Goal: Answer question/provide support

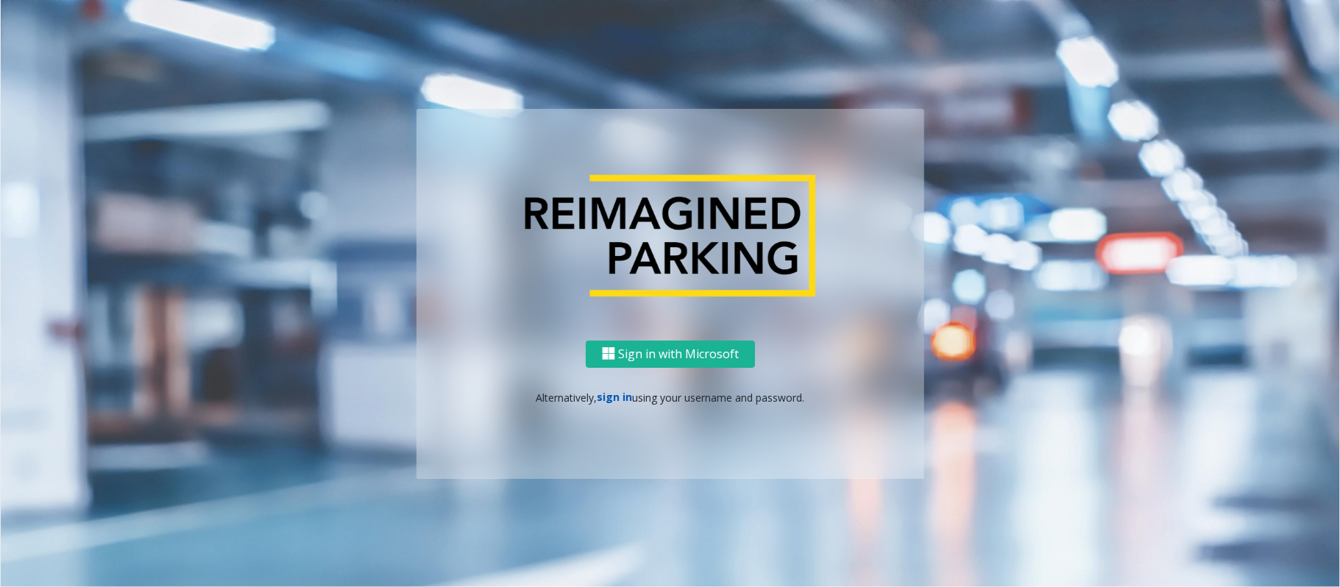
click at [612, 400] on link "sign in" at bounding box center [615, 397] width 35 height 14
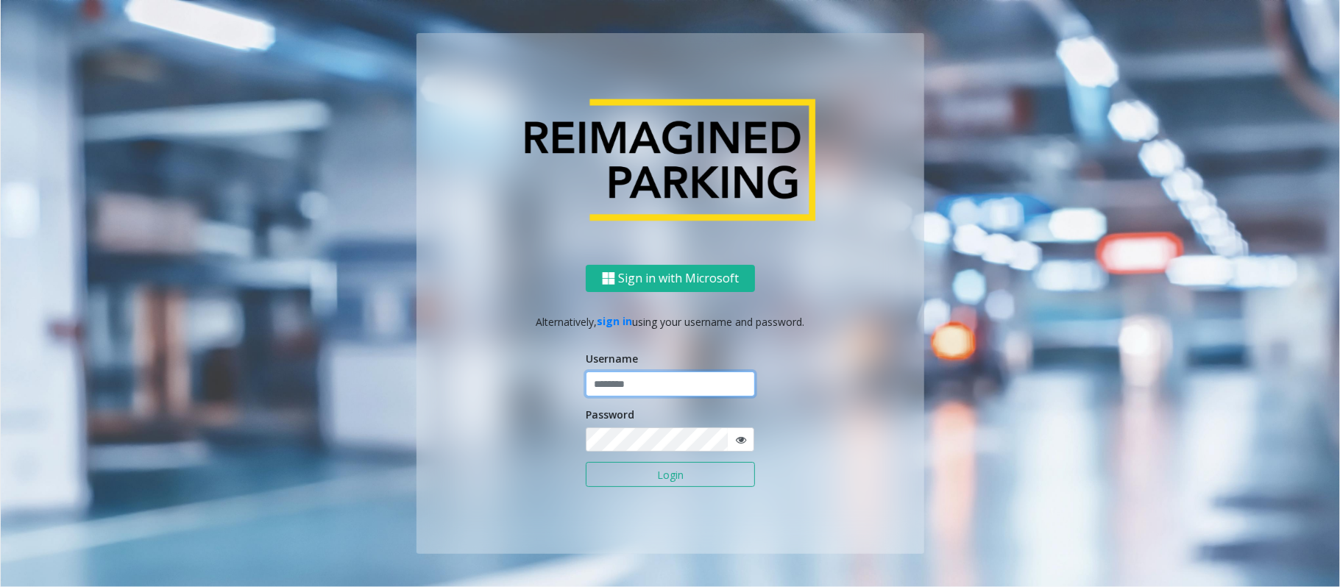
type input "*******"
click at [628, 440] on button "Login" at bounding box center [670, 474] width 169 height 25
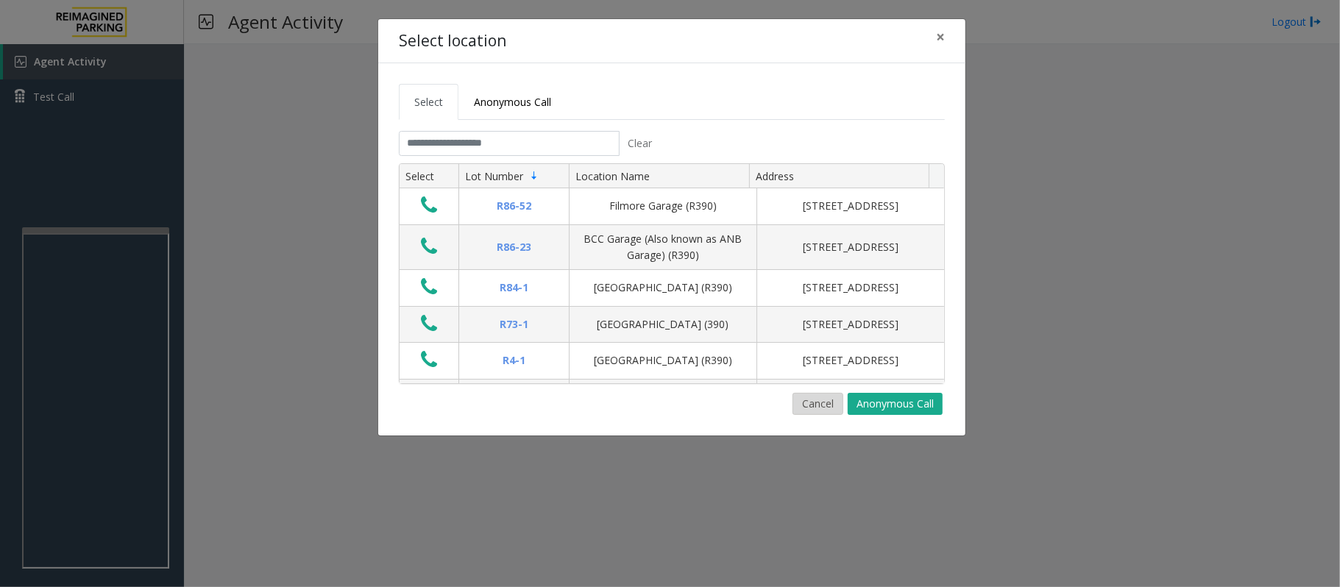
click at [804, 404] on button "Cancel" at bounding box center [818, 404] width 51 height 22
click at [811, 410] on button "Cancel" at bounding box center [818, 404] width 51 height 22
click at [804, 404] on button "Cancel" at bounding box center [818, 404] width 51 height 22
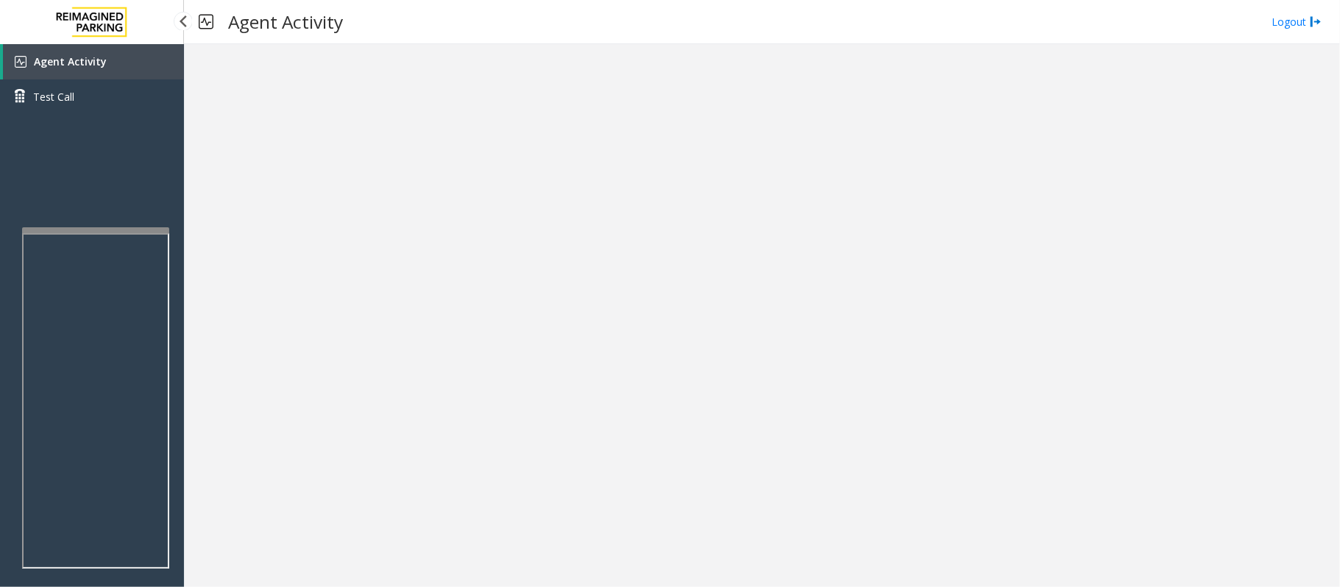
click at [77, 59] on span "Agent Activity" at bounding box center [70, 61] width 73 height 14
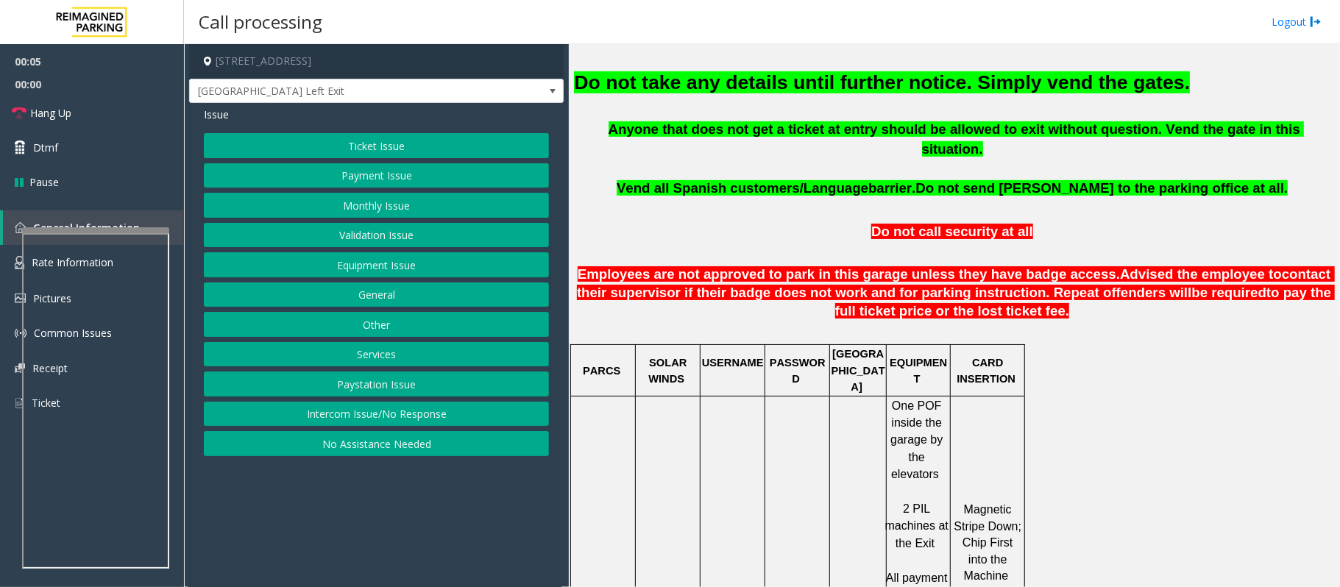
scroll to position [589, 0]
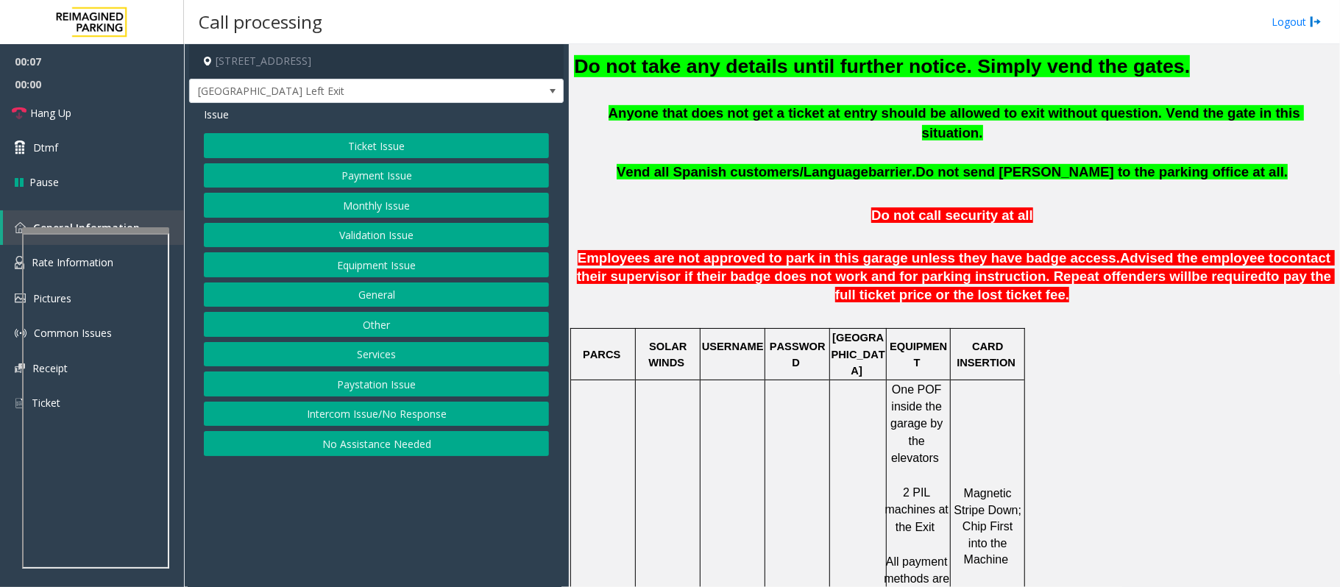
click at [359, 174] on button "Payment Issue" at bounding box center [376, 175] width 345 height 25
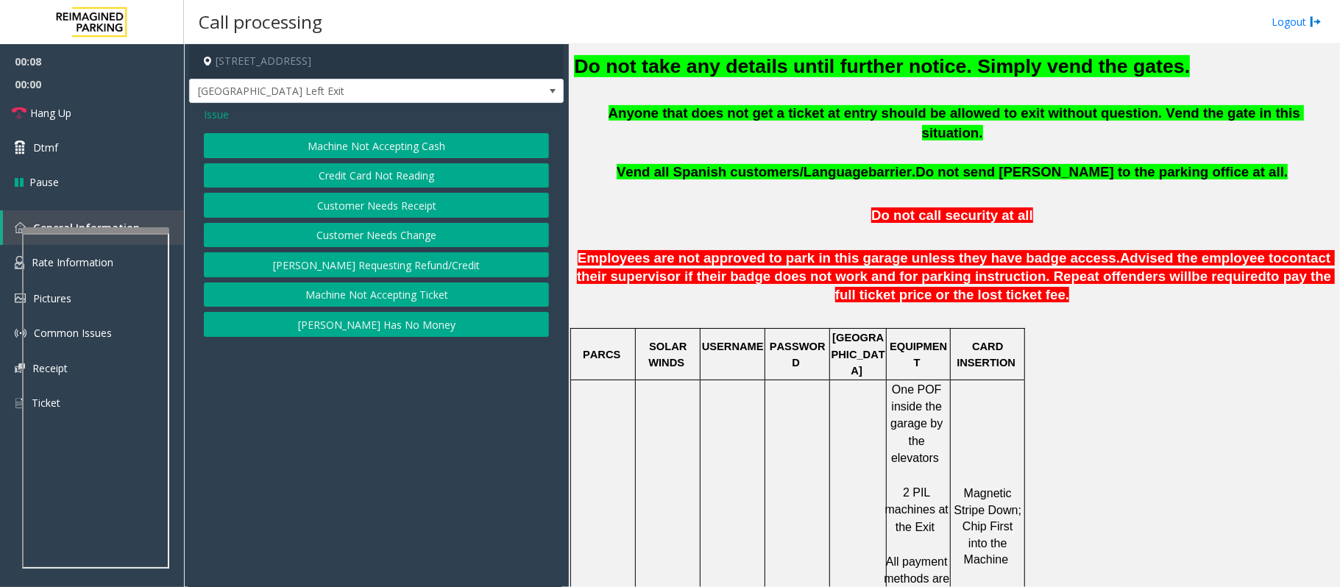
click at [366, 172] on button "Credit Card Not Reading" at bounding box center [376, 175] width 345 height 25
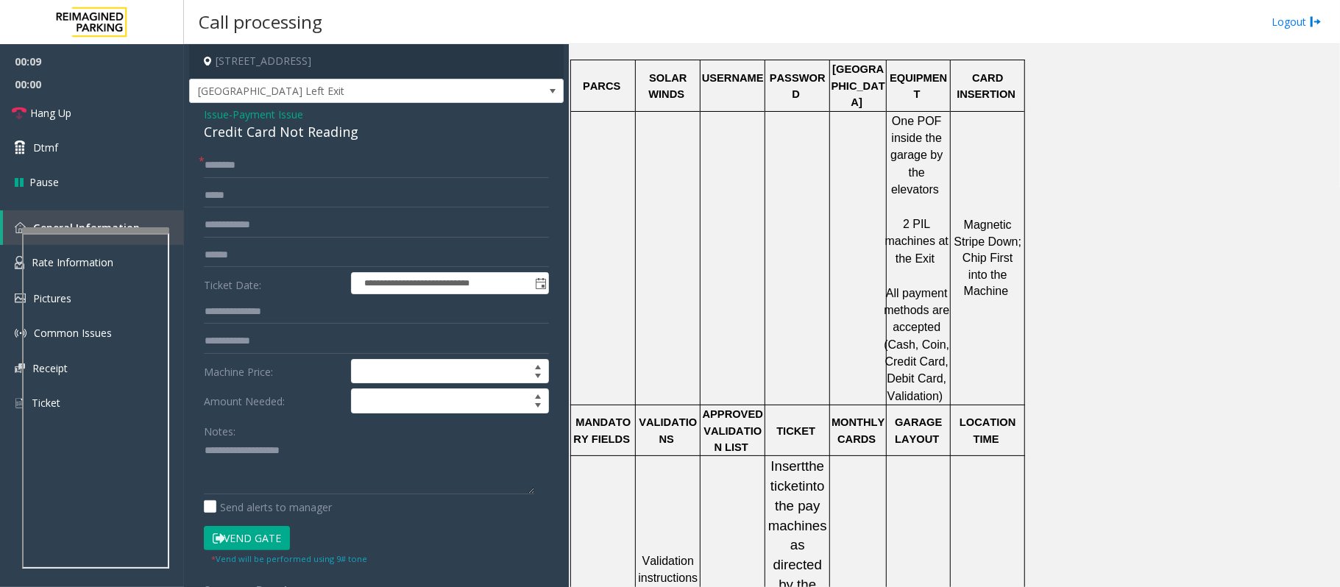
scroll to position [883, 0]
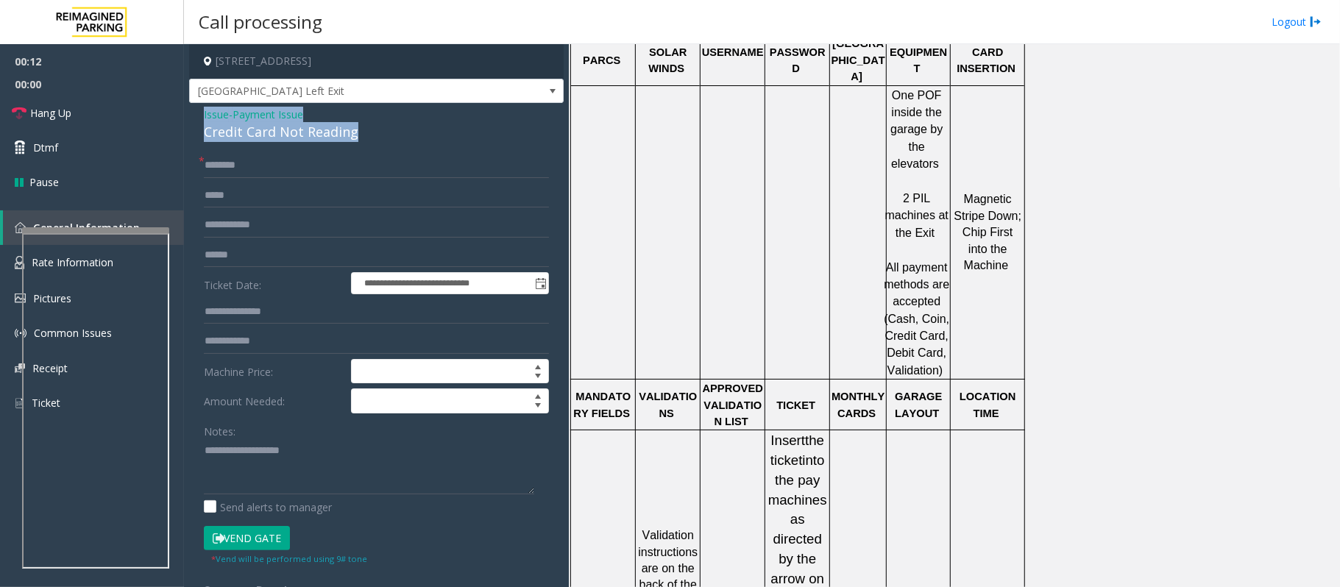
drag, startPoint x: 383, startPoint y: 140, endPoint x: 194, endPoint y: 116, distance: 189.9
click at [194, 116] on div "**********" at bounding box center [376, 492] width 375 height 778
copy div "Issue - Payment Issue Credit Card Not Reading"
click at [210, 113] on span "Issue" at bounding box center [216, 114] width 25 height 15
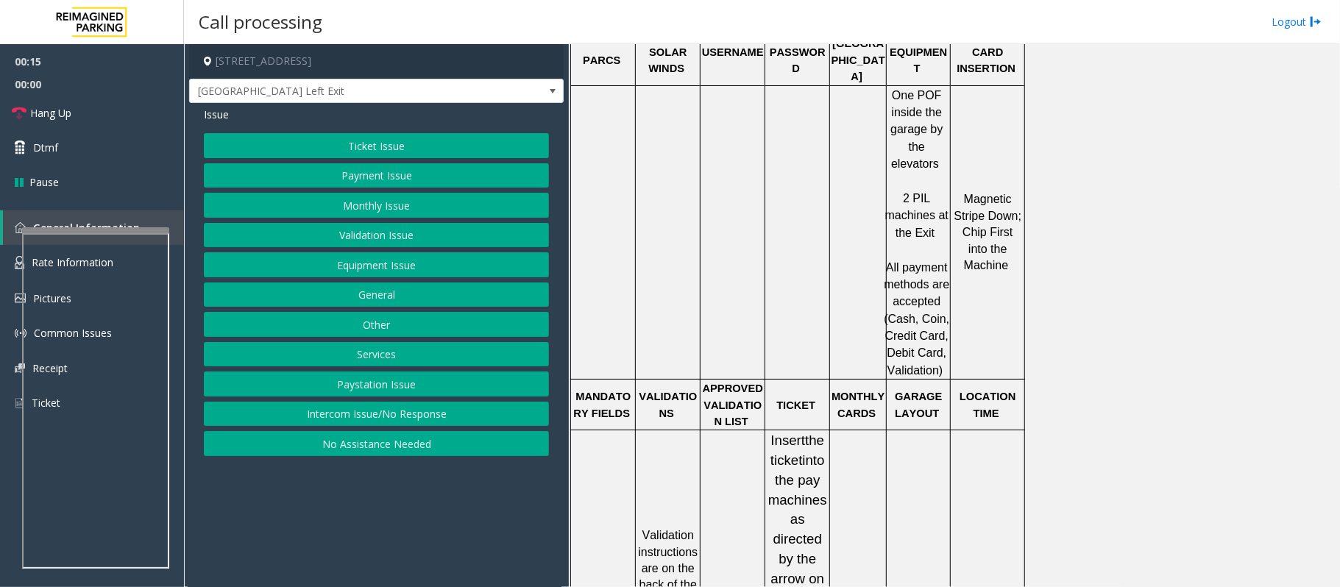
click at [316, 144] on button "Ticket Issue" at bounding box center [376, 145] width 345 height 25
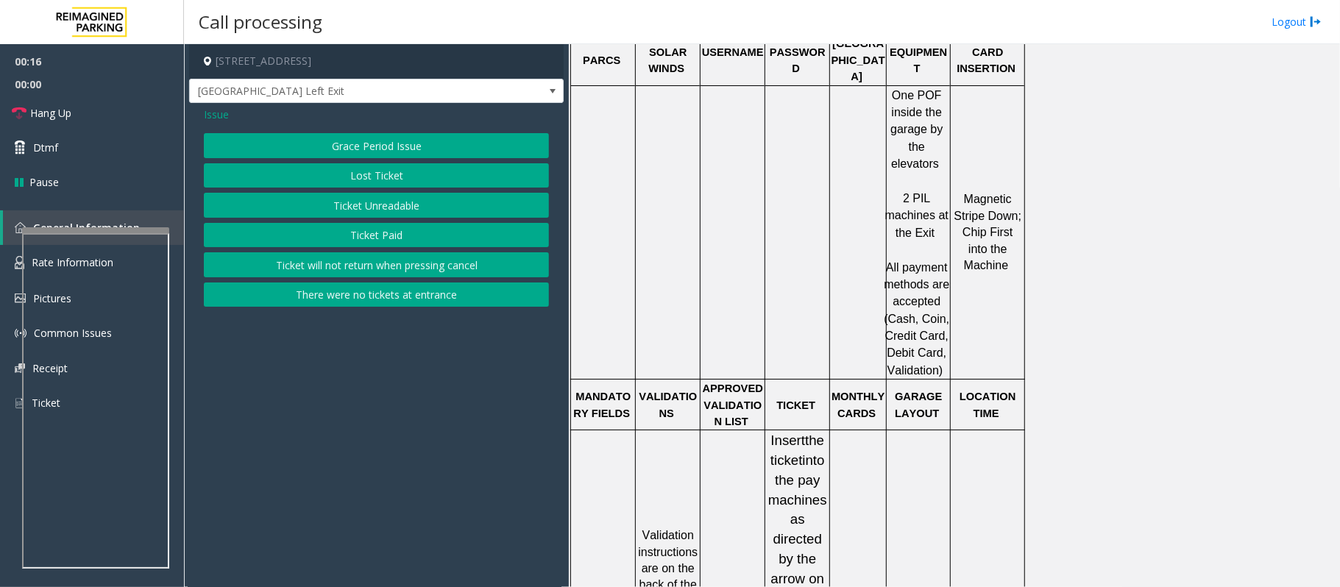
click at [352, 205] on button "Ticket Unreadable" at bounding box center [376, 205] width 345 height 25
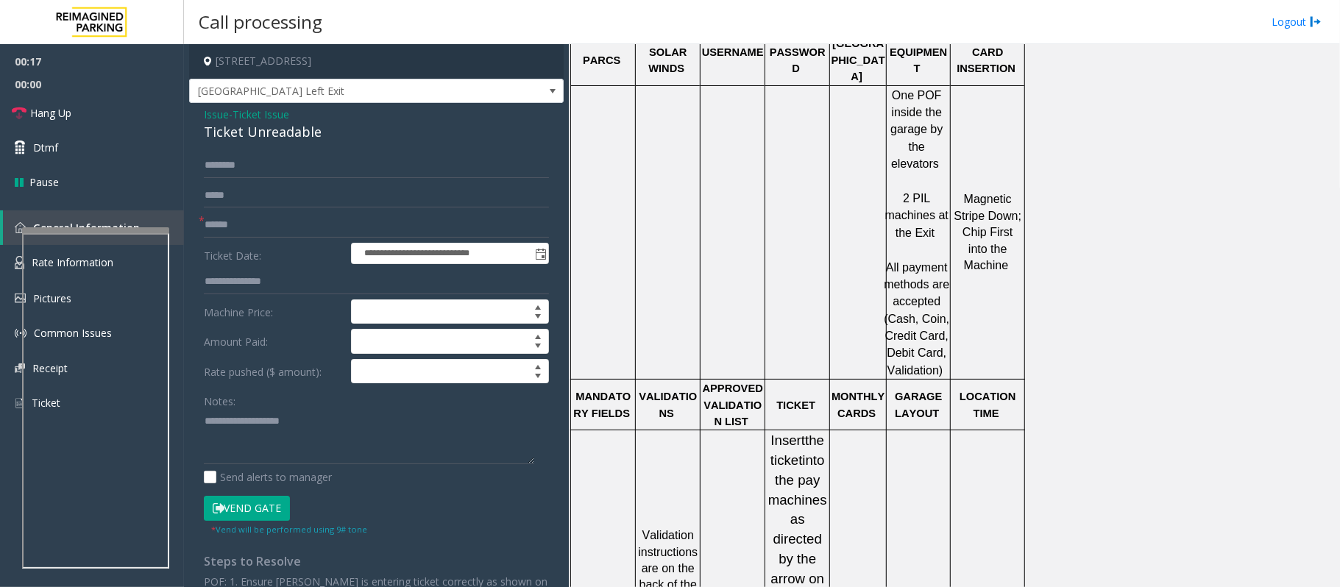
click at [265, 440] on button "Vend Gate" at bounding box center [247, 508] width 86 height 25
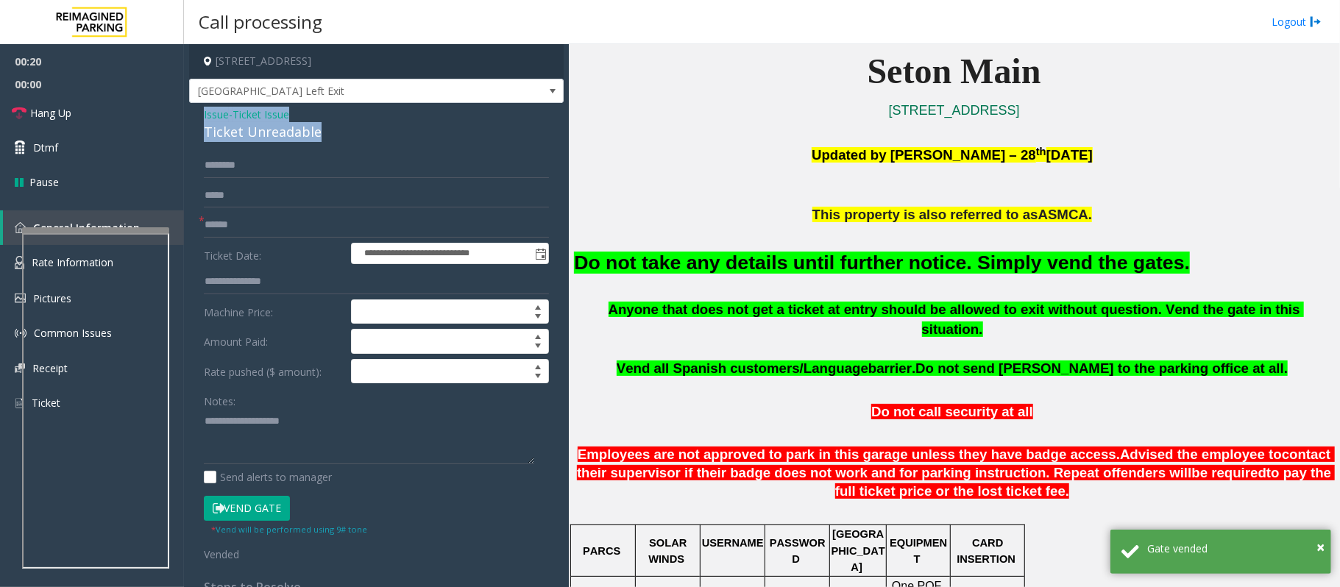
drag, startPoint x: 341, startPoint y: 130, endPoint x: 197, endPoint y: 116, distance: 145.0
click at [197, 116] on div "**********" at bounding box center [376, 459] width 375 height 712
copy div "Issue - Ticket Issue Ticket Unreadable"
click at [228, 422] on textarea at bounding box center [369, 436] width 330 height 55
paste textarea "**********"
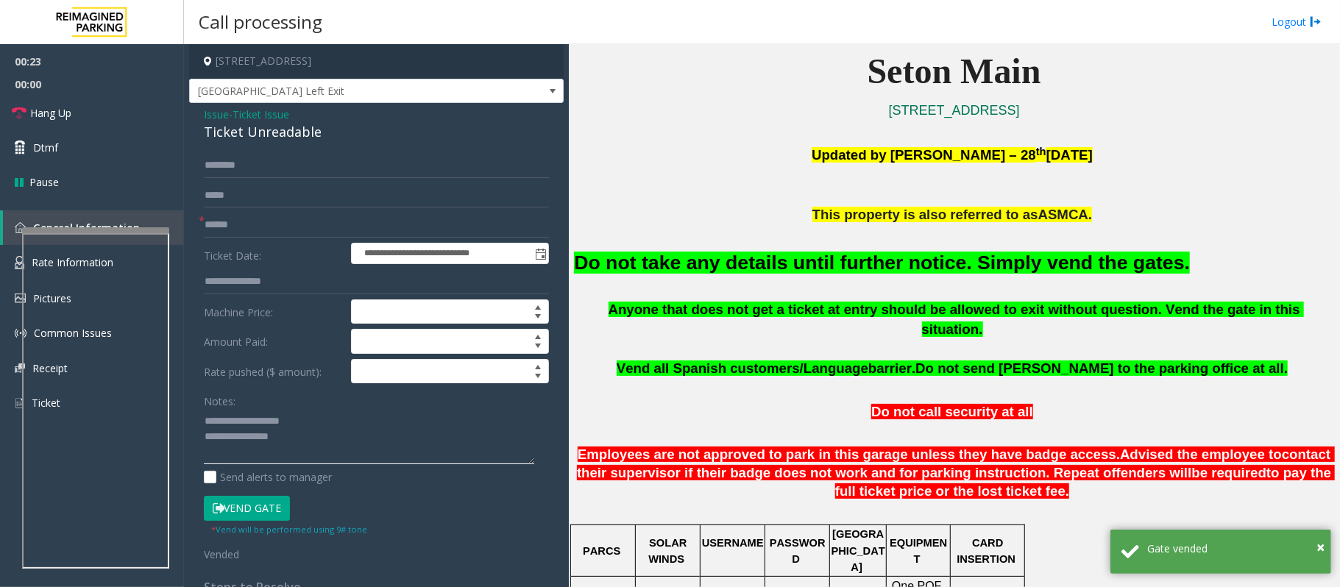
type textarea "**********"
click at [234, 230] on input "text" at bounding box center [376, 225] width 345 height 25
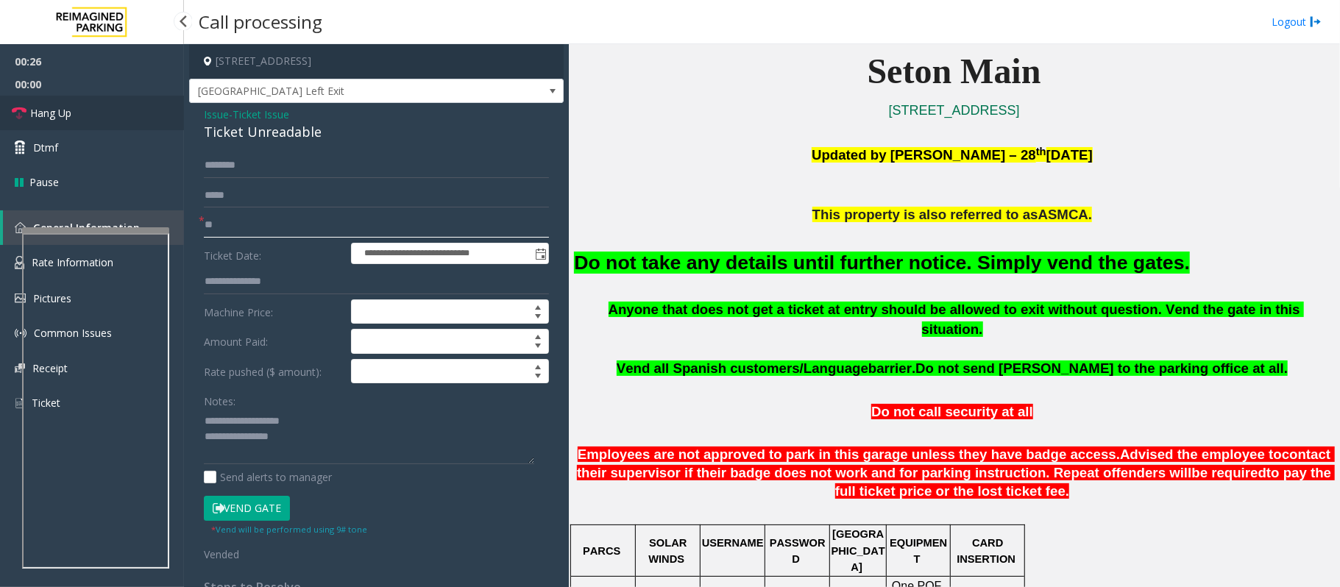
type input "**"
click at [91, 110] on link "Hang Up" at bounding box center [92, 113] width 184 height 35
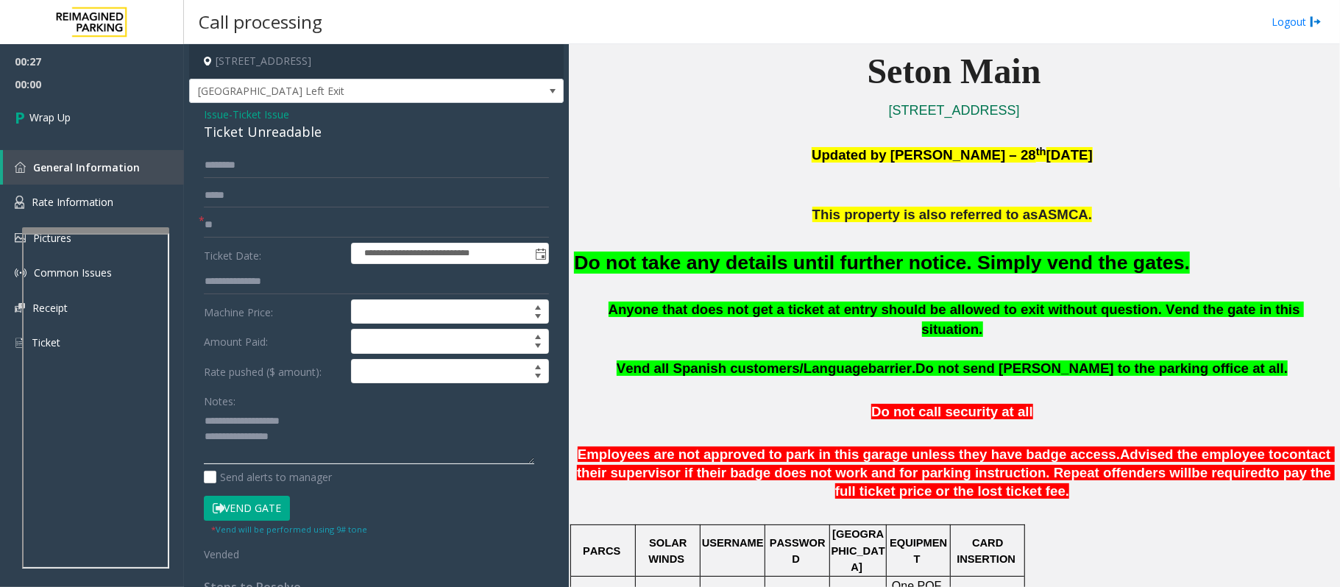
click at [328, 440] on textarea at bounding box center [369, 436] width 330 height 55
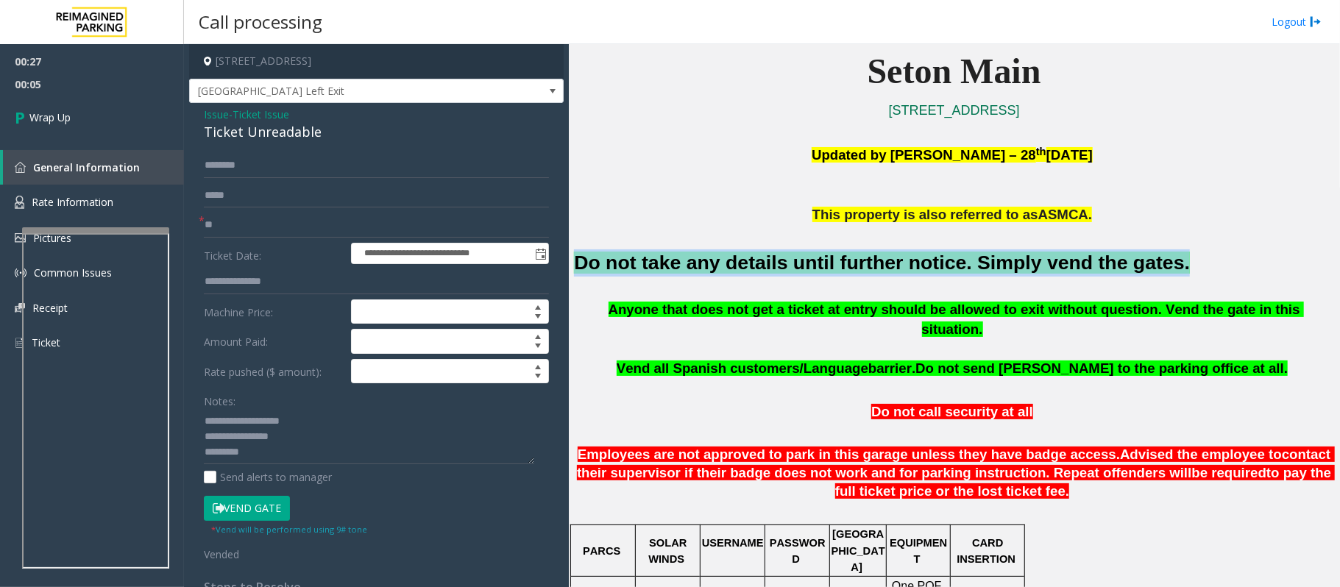
drag, startPoint x: 578, startPoint y: 260, endPoint x: 1113, endPoint y: 277, distance: 535.3
click at [1004, 277] on h2 "Do not take any details until further notice. Simply vend the gates." at bounding box center [954, 262] width 760 height 27
copy font "Do not take any details until further notice. Simply vend the gates."
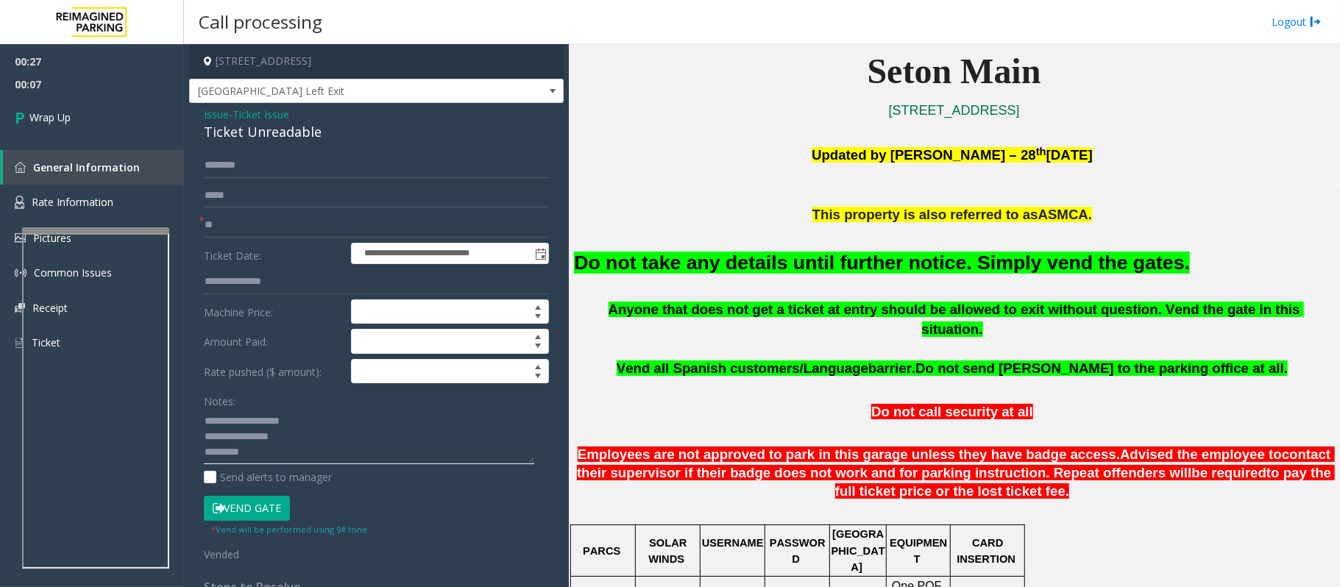
click at [316, 440] on textarea at bounding box center [369, 436] width 330 height 55
paste textarea "**********"
type textarea "**********"
click at [79, 118] on link "Wrap Up" at bounding box center [92, 117] width 184 height 43
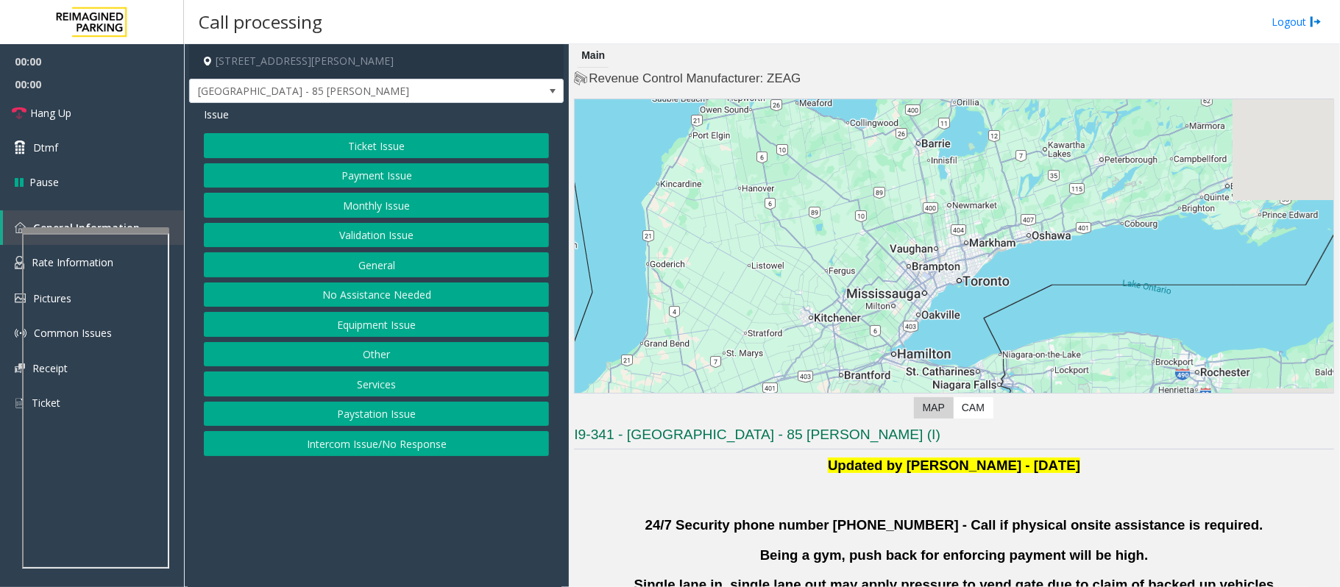
click at [356, 239] on button "Validation Issue" at bounding box center [376, 235] width 345 height 25
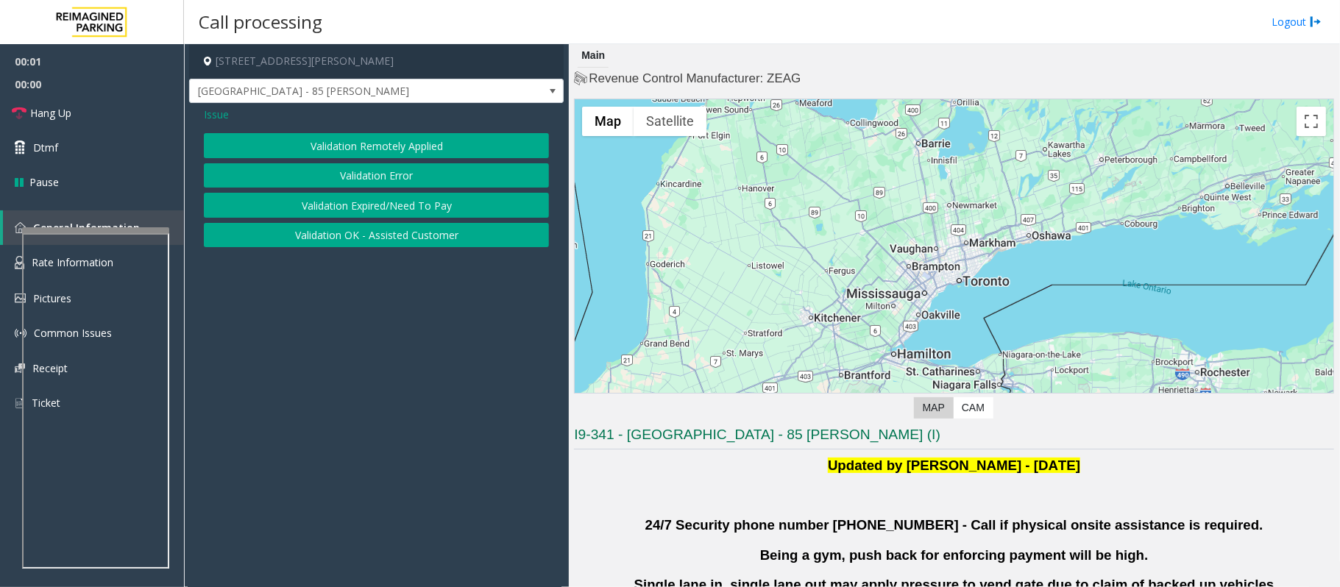
click at [372, 180] on button "Validation Error" at bounding box center [376, 175] width 345 height 25
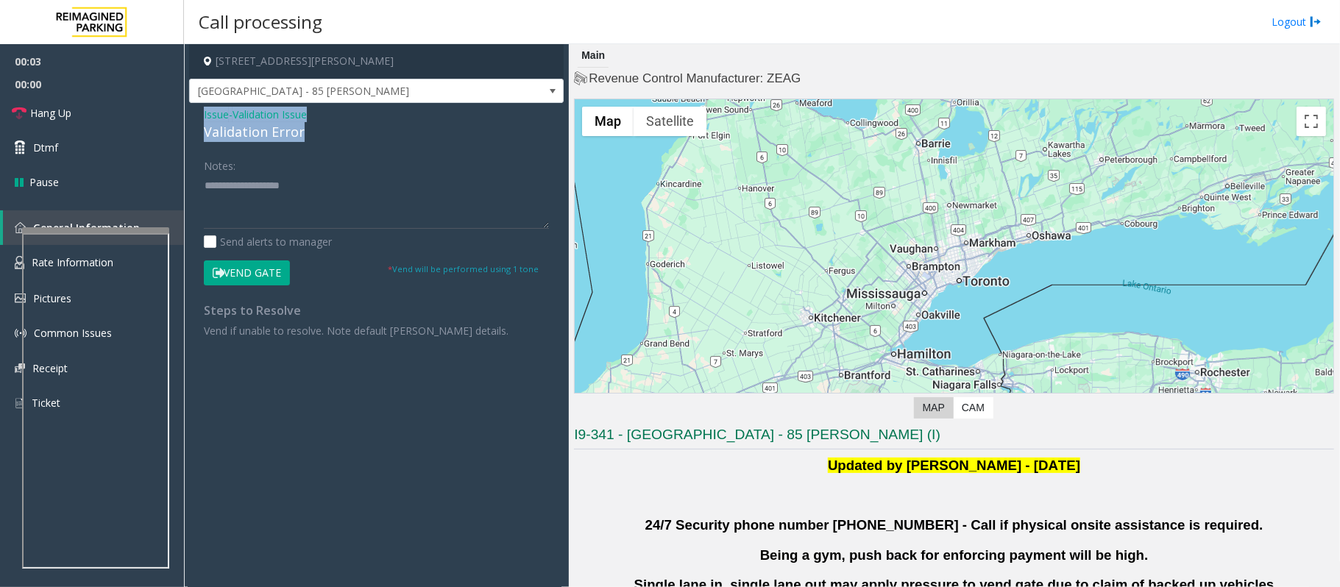
drag, startPoint x: 334, startPoint y: 132, endPoint x: 190, endPoint y: 112, distance: 145.7
click at [190, 112] on div "Issue - Validation Issue Validation Error Notes: Send alerts to manager Vend Ga…" at bounding box center [376, 227] width 375 height 249
copy div "Issue - Validation Issue Validation Error"
click at [215, 195] on textarea at bounding box center [376, 201] width 345 height 55
paste textarea "**********"
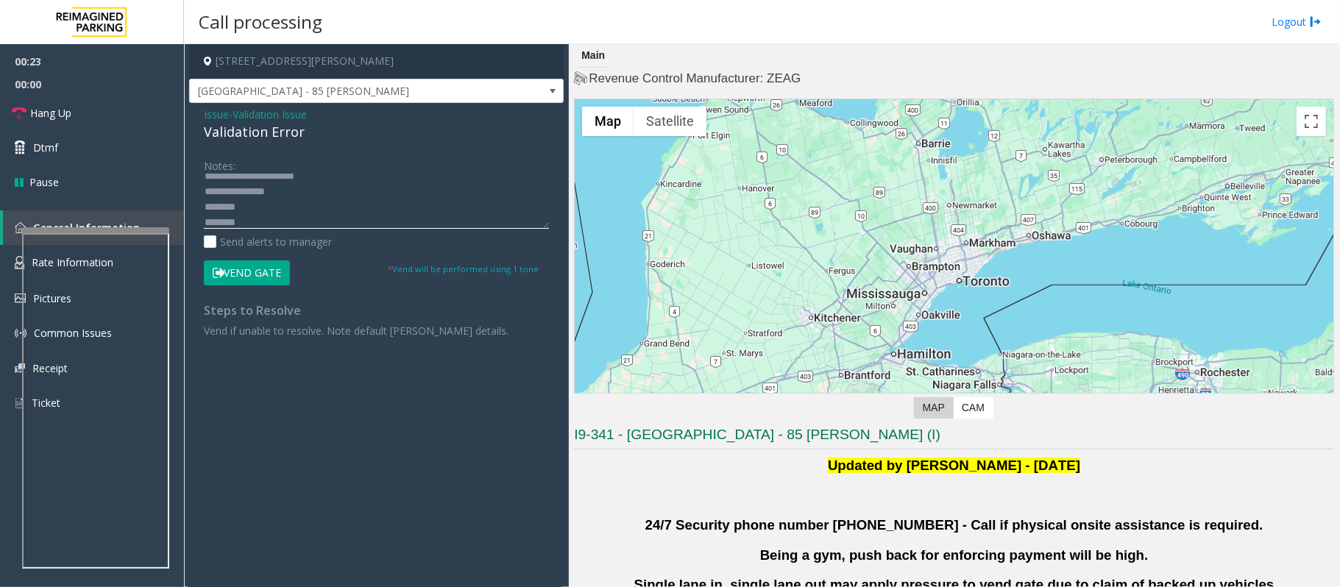
scroll to position [25, 0]
click at [254, 207] on textarea at bounding box center [376, 201] width 345 height 55
click at [274, 216] on textarea at bounding box center [376, 201] width 345 height 55
click at [256, 190] on textarea at bounding box center [376, 201] width 345 height 55
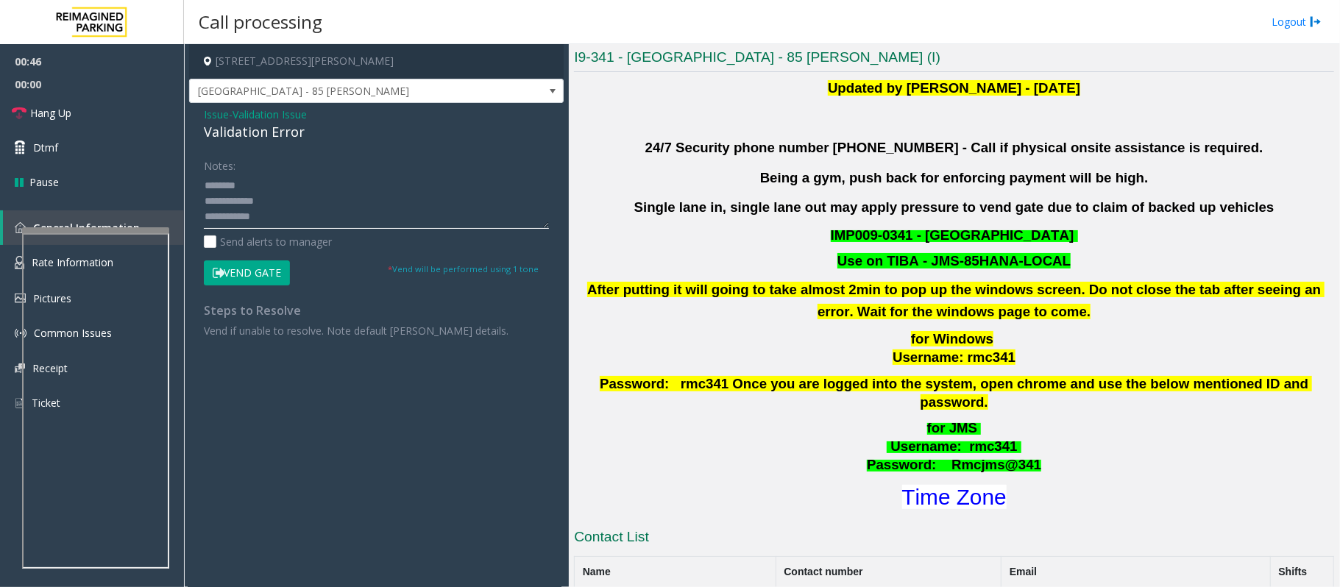
scroll to position [392, 0]
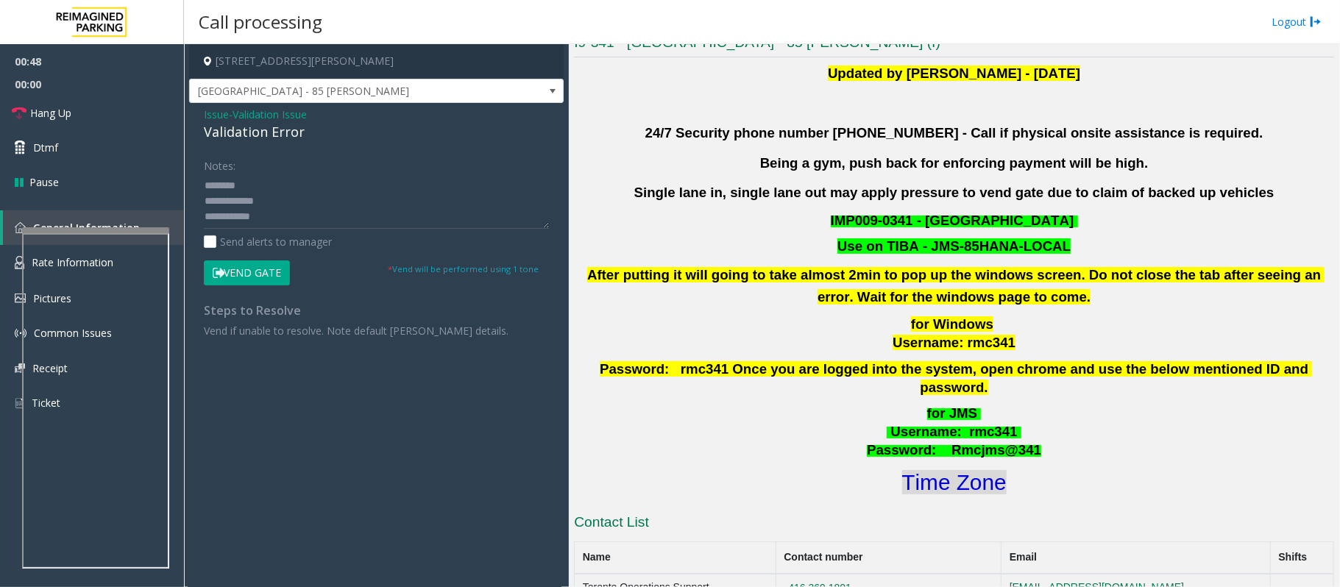
click at [917, 440] on font "Time Zone" at bounding box center [954, 482] width 104 height 24
click at [266, 212] on textarea at bounding box center [376, 201] width 345 height 55
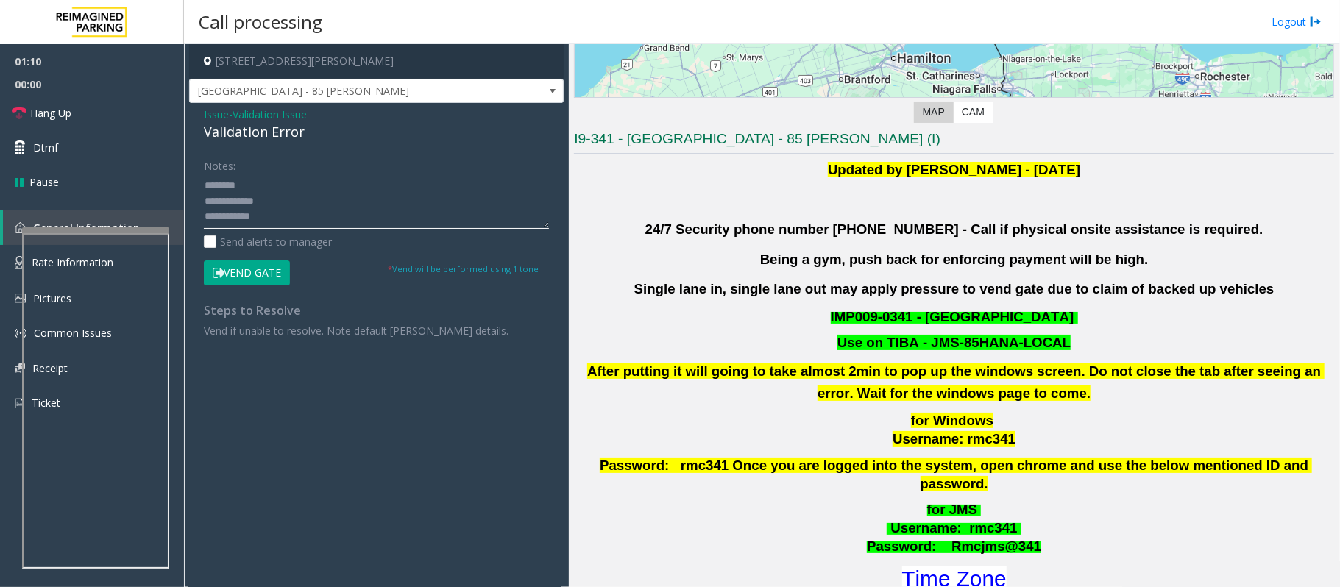
scroll to position [294, 0]
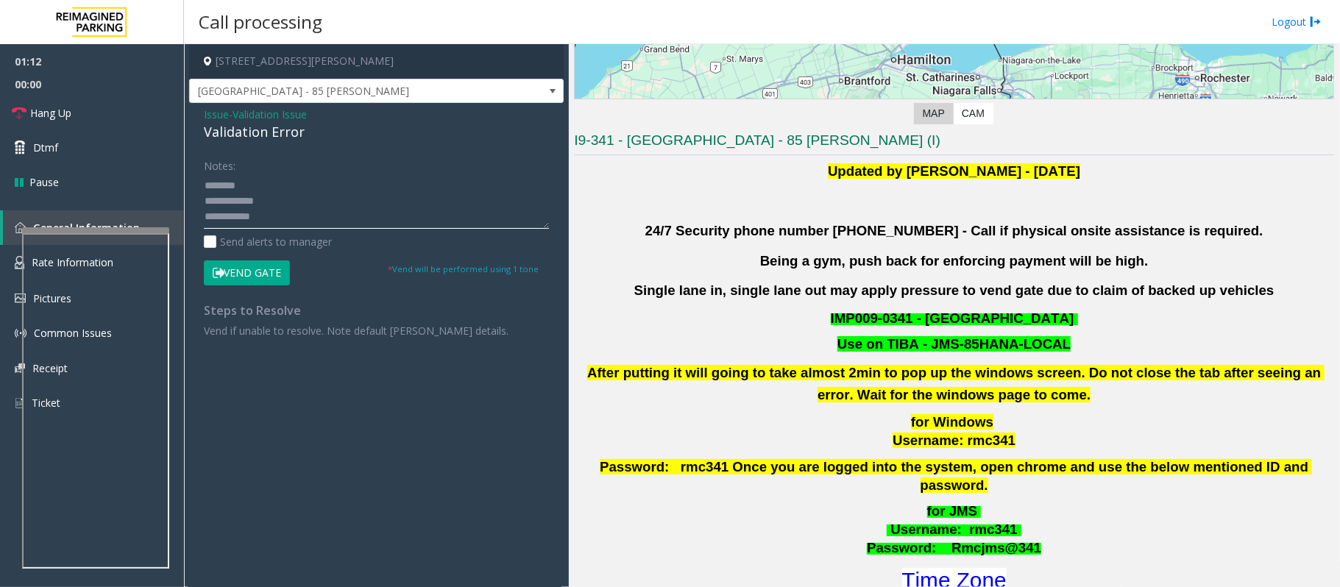
click at [294, 206] on textarea at bounding box center [376, 201] width 345 height 55
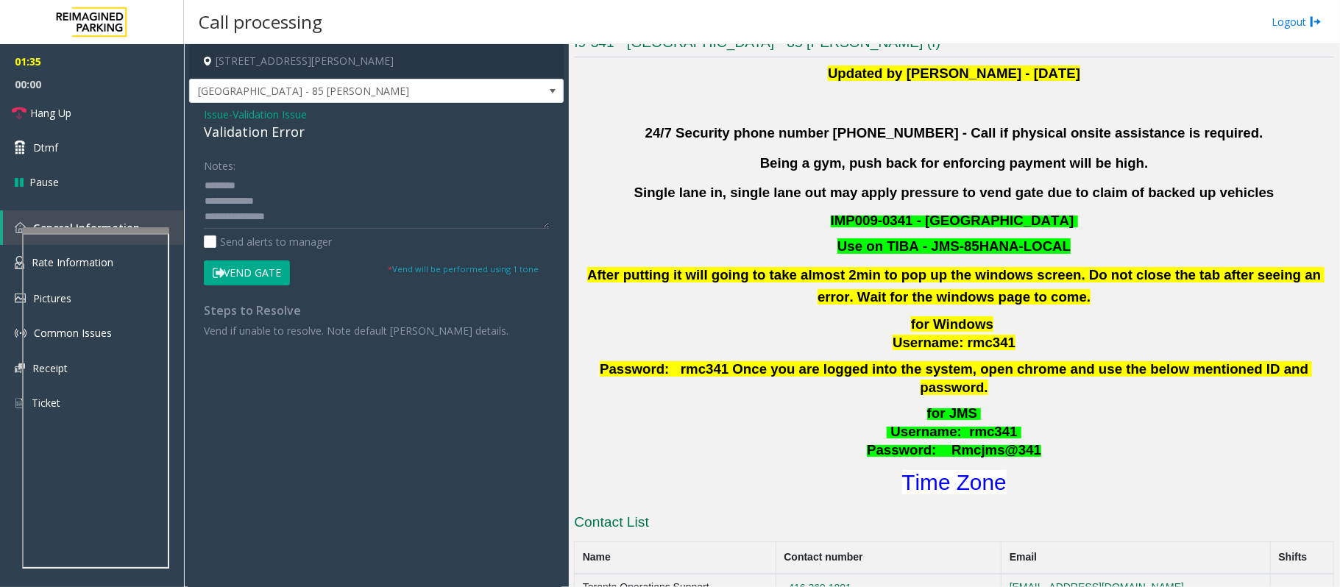
click at [253, 272] on button "Vend Gate" at bounding box center [247, 272] width 86 height 25
click at [311, 216] on textarea at bounding box center [376, 201] width 345 height 55
click at [249, 268] on button "Vend Gate" at bounding box center [247, 272] width 86 height 25
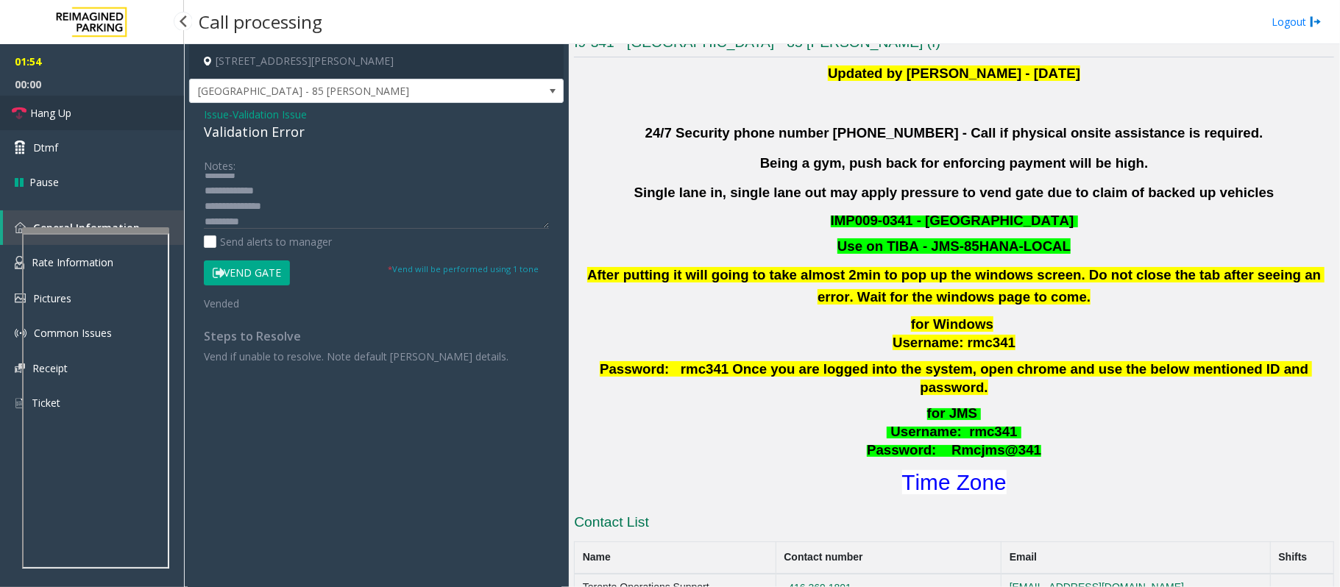
click at [54, 113] on span "Hang Up" at bounding box center [50, 112] width 41 height 15
click at [250, 218] on textarea at bounding box center [376, 201] width 345 height 55
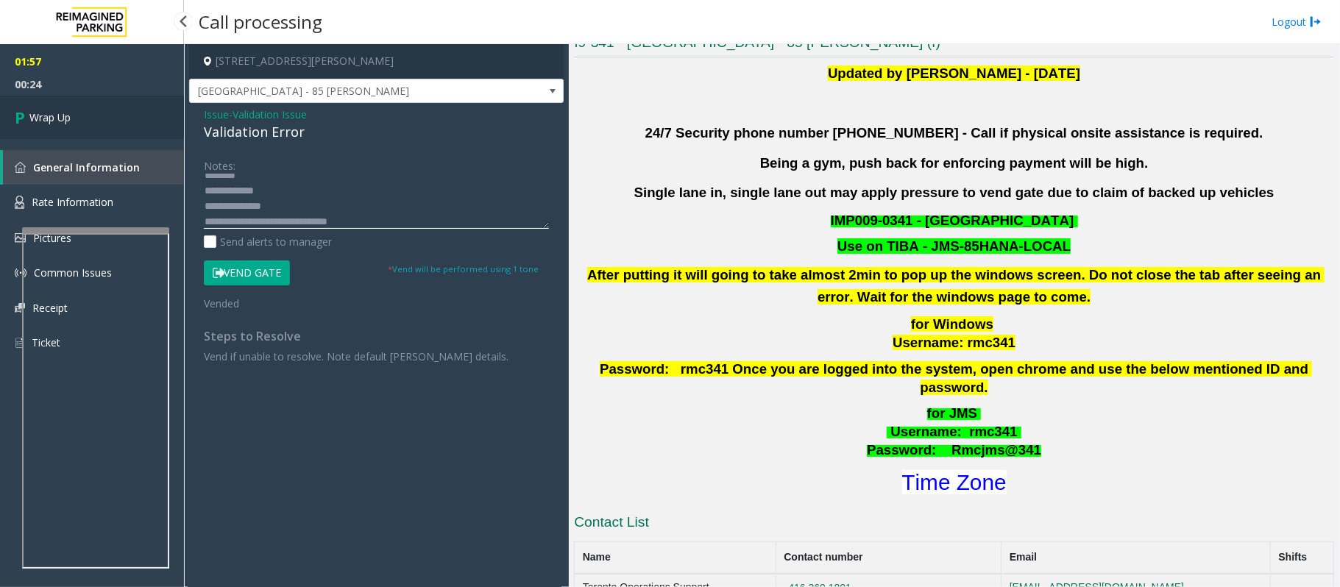
type textarea "**********"
click at [100, 116] on link "Wrap Up" at bounding box center [92, 117] width 184 height 43
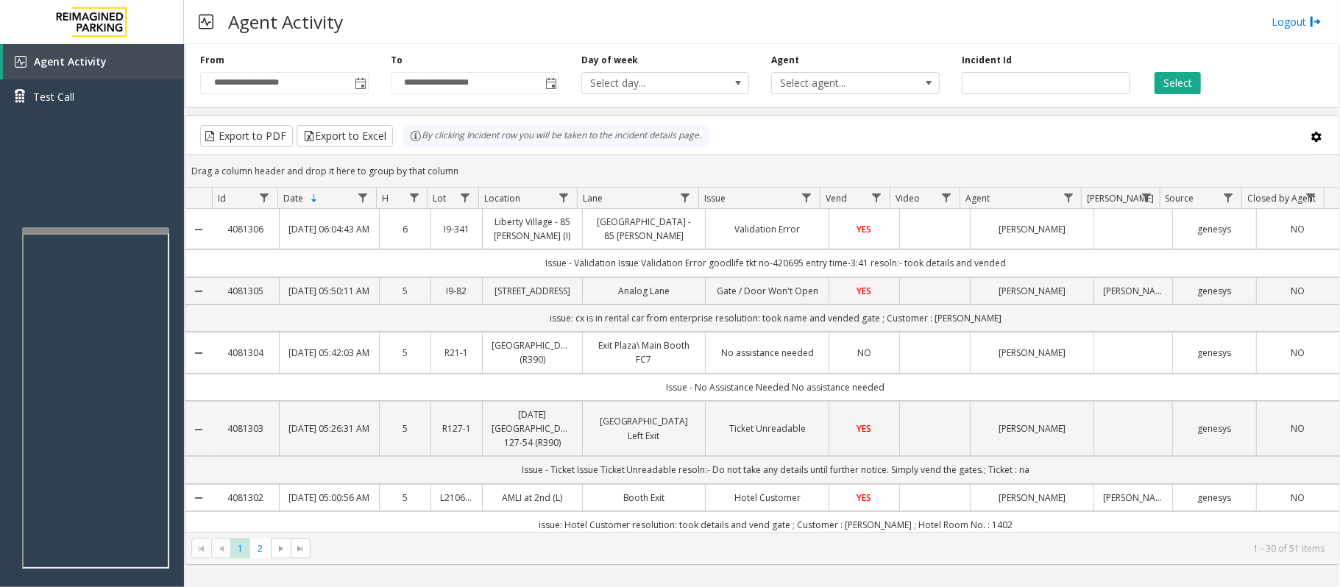
click at [861, 234] on span "YES" at bounding box center [864, 229] width 15 height 13
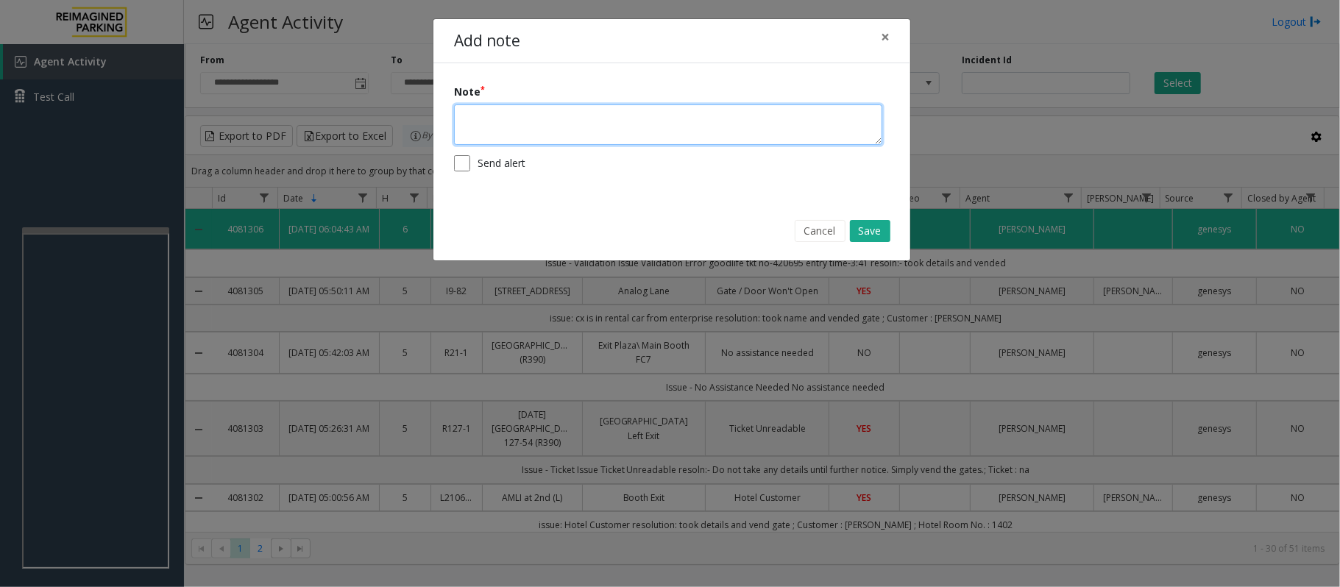
click at [616, 128] on textarea at bounding box center [668, 124] width 428 height 40
type textarea "****"
